Goal: Information Seeking & Learning: Learn about a topic

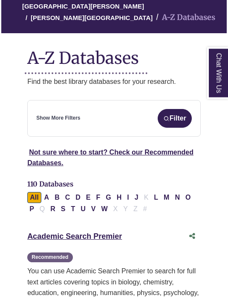
scroll to position [101, 0]
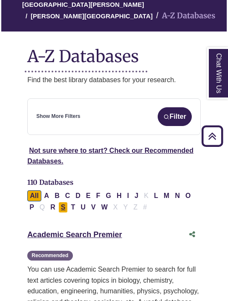
click at [63, 208] on button "S" at bounding box center [63, 207] width 10 height 11
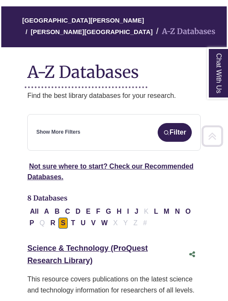
scroll to position [84, 0]
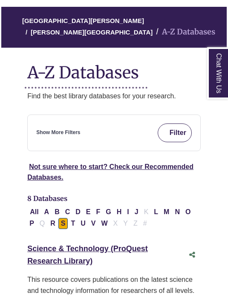
click at [175, 130] on button "Filter" at bounding box center [175, 133] width 34 height 19
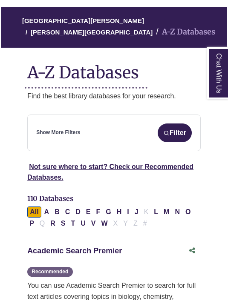
select select "Database Subject Filter"
select select "Database Types Filter"
click at [56, 131] on link "Show More Filters" at bounding box center [58, 133] width 44 height 8
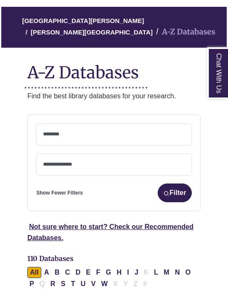
click at [60, 137] on span at bounding box center [114, 135] width 142 height 22
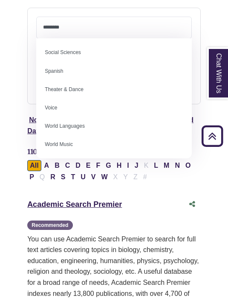
scroll to position [688, 0]
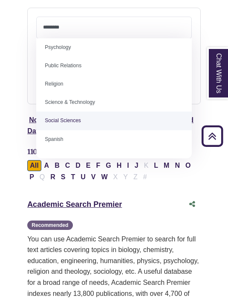
select select "******"
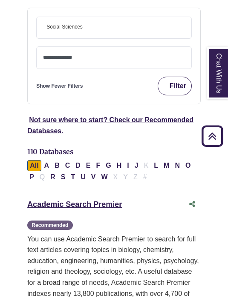
click at [168, 84] on button "Filter" at bounding box center [175, 86] width 34 height 19
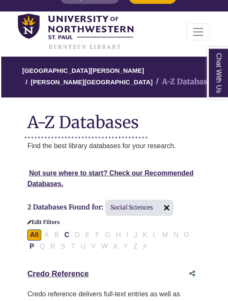
scroll to position [35, 0]
click at [167, 205] on img at bounding box center [167, 208] width 14 height 14
select select "Database Subject Filter"
select select "Database Types Filter"
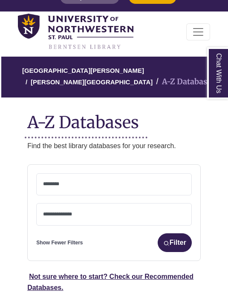
click at [150, 184] on textarea "Search" at bounding box center [114, 185] width 142 height 7
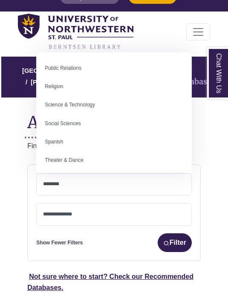
scroll to position [680, 0]
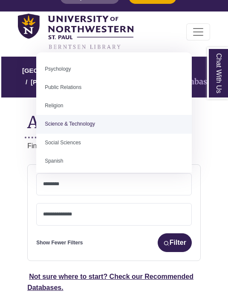
select select "*****"
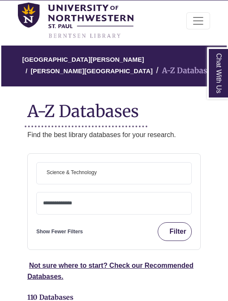
scroll to position [56, 0]
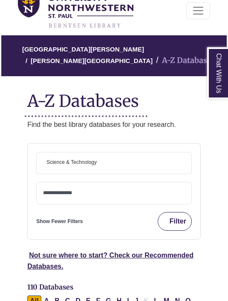
click at [180, 225] on button "Filter" at bounding box center [175, 221] width 34 height 19
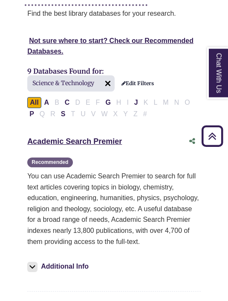
scroll to position [167, 0]
click at [95, 140] on link "Academic Search Premier This link opens in a new window" at bounding box center [74, 141] width 95 height 9
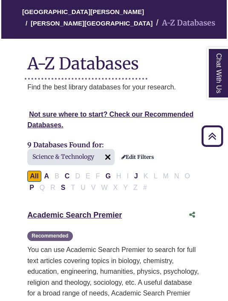
scroll to position [94, 0]
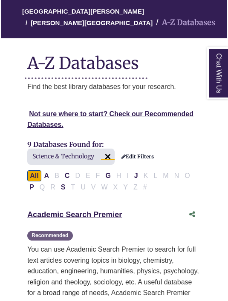
click at [112, 156] on img at bounding box center [108, 157] width 14 height 14
select select "Database Subject Filter"
select select "Database Types Filter"
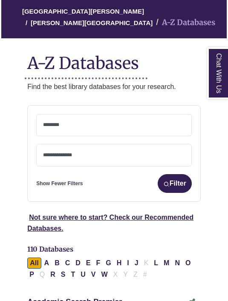
scroll to position [202, 0]
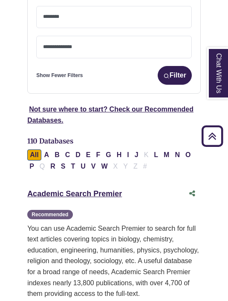
click at [140, 19] on textarea "Search" at bounding box center [114, 17] width 142 height 7
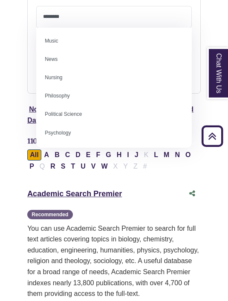
scroll to position [599, 0]
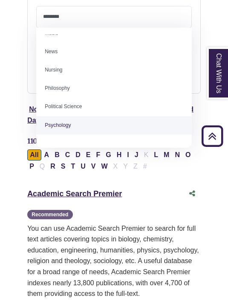
select select "*****"
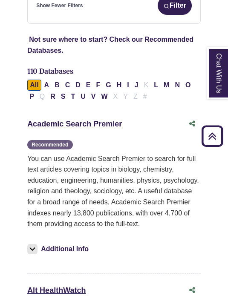
scroll to position [133, 0]
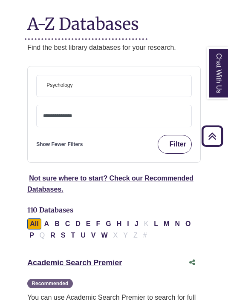
click at [175, 140] on button "Filter" at bounding box center [175, 144] width 34 height 19
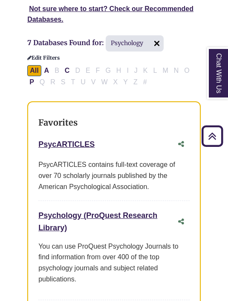
scroll to position [199, 0]
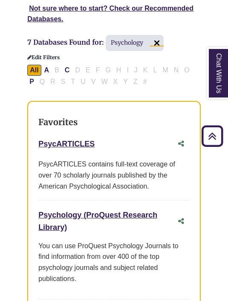
click at [153, 44] on img at bounding box center [157, 43] width 14 height 14
select select "Database Subject Filter"
select select "Database Types Filter"
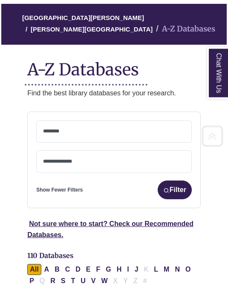
scroll to position [87, 0]
click at [112, 134] on textarea "Search" at bounding box center [114, 132] width 142 height 7
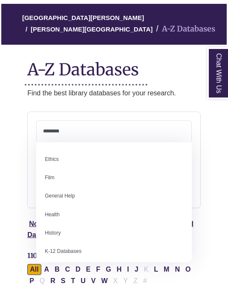
scroll to position [340, 0]
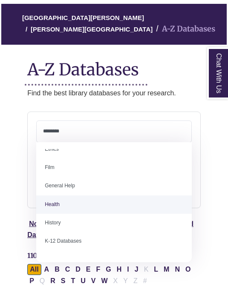
select select "*****"
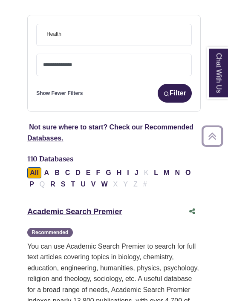
scroll to position [184, 0]
click at [176, 102] on button "Filter" at bounding box center [175, 93] width 34 height 19
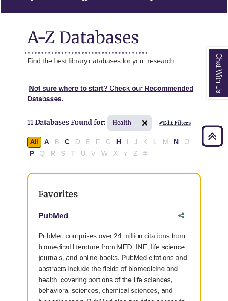
scroll to position [121, 0]
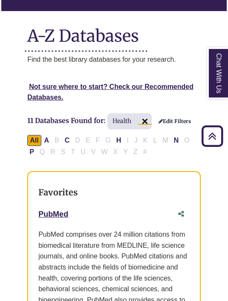
click at [146, 122] on img at bounding box center [145, 122] width 14 height 14
select select "Database Subject Filter"
select select "Database Types Filter"
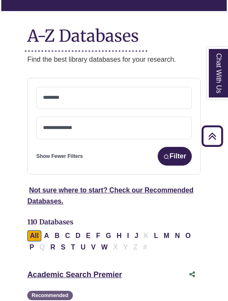
click at [123, 104] on span at bounding box center [114, 98] width 142 height 22
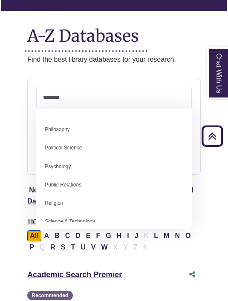
scroll to position [637, 0]
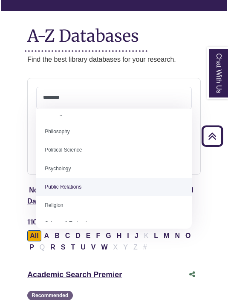
select select "******"
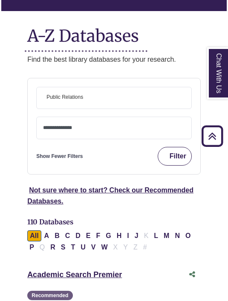
click at [190, 156] on button "Filter" at bounding box center [175, 156] width 34 height 19
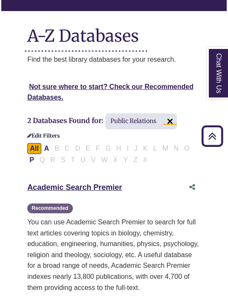
click at [173, 120] on img at bounding box center [170, 122] width 14 height 14
select select "Database Subject Filter"
select select "Database Types Filter"
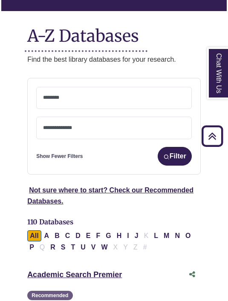
click at [98, 106] on span at bounding box center [114, 98] width 142 height 22
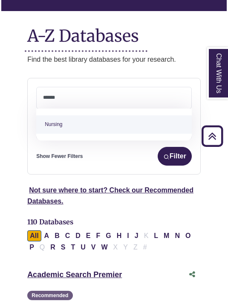
type textarea "******"
select select "*****"
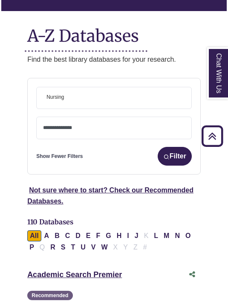
click at [171, 157] on button "Filter" at bounding box center [175, 156] width 34 height 19
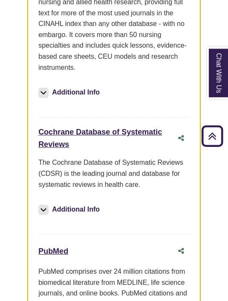
scroll to position [373, 0]
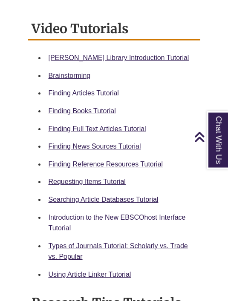
scroll to position [414, 0]
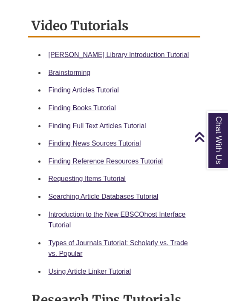
click at [97, 122] on link "Finding Full Text Articles Tutorial" at bounding box center [98, 125] width 98 height 7
